Goal: Find specific page/section: Find specific page/section

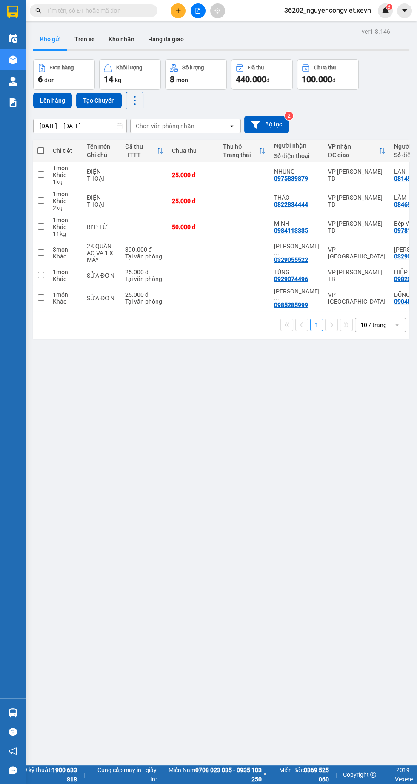
click at [12, 101] on img at bounding box center [13, 102] width 9 height 9
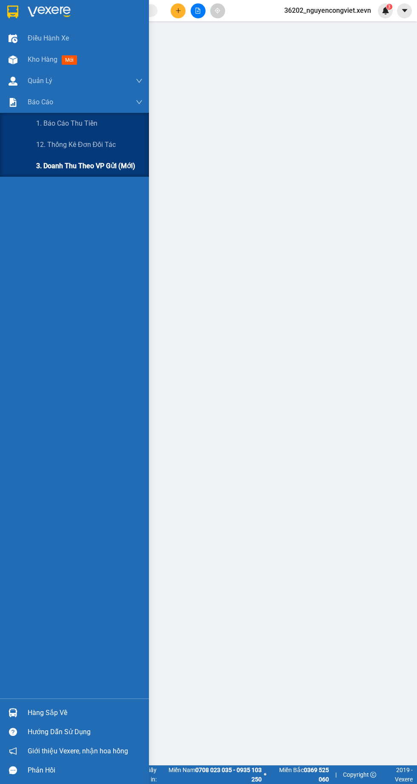
click at [55, 166] on span "3. Doanh Thu theo VP Gửi (mới)" at bounding box center [85, 166] width 99 height 11
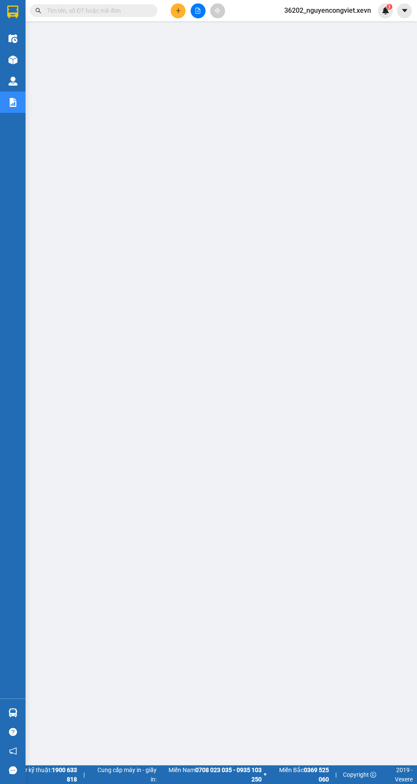
click at [12, 717] on img at bounding box center [13, 712] width 9 height 9
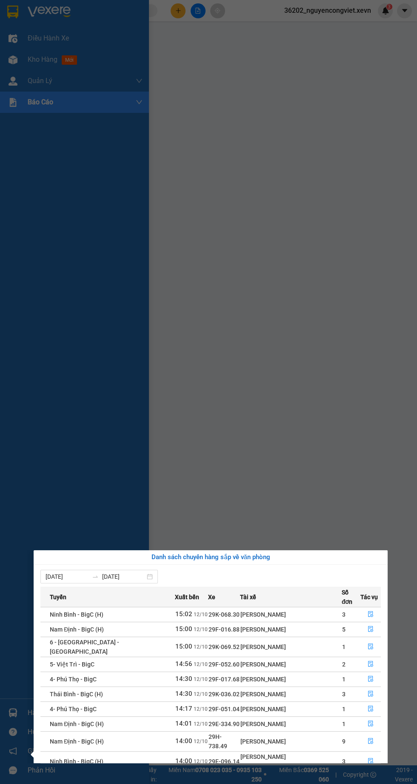
scroll to position [13, 0]
